Goal: Information Seeking & Learning: Check status

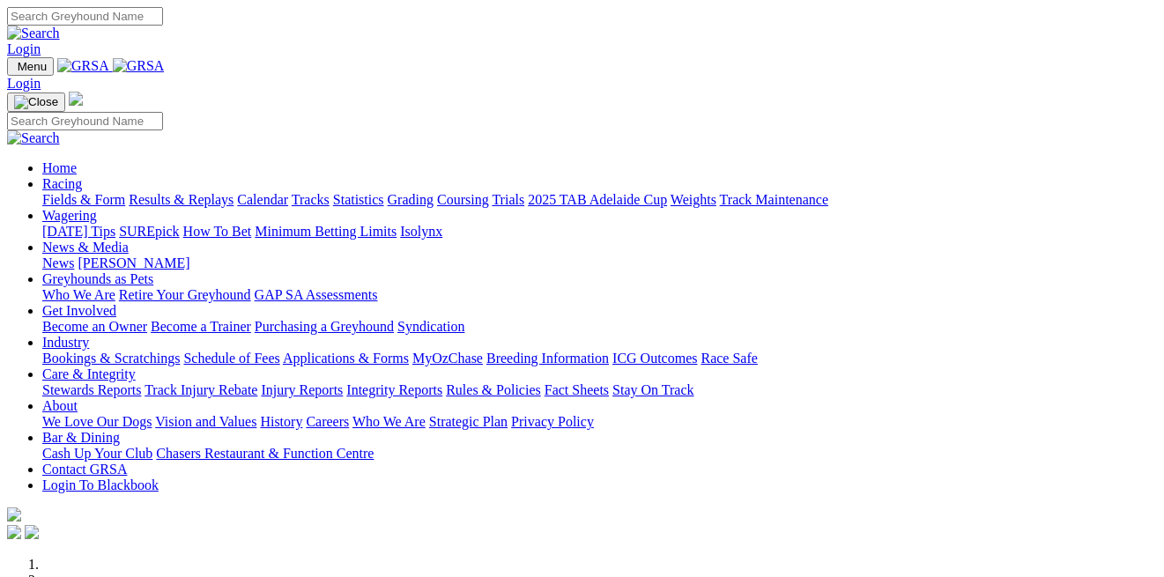
click at [199, 192] on link "Results & Replays" at bounding box center [181, 199] width 105 height 15
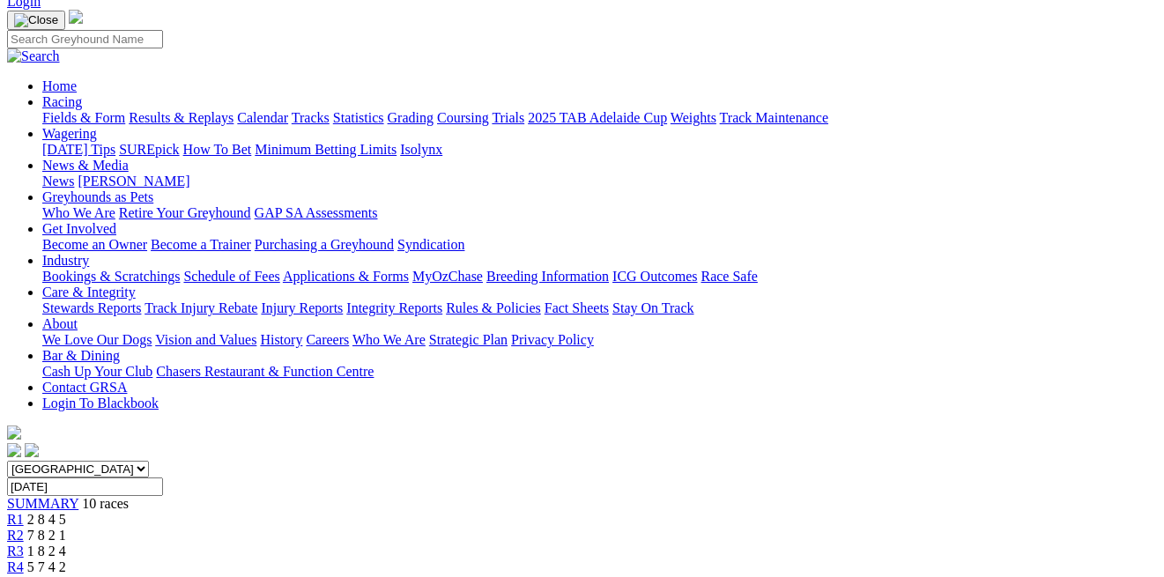
scroll to position [109, 0]
